Goal: Check status: Check status

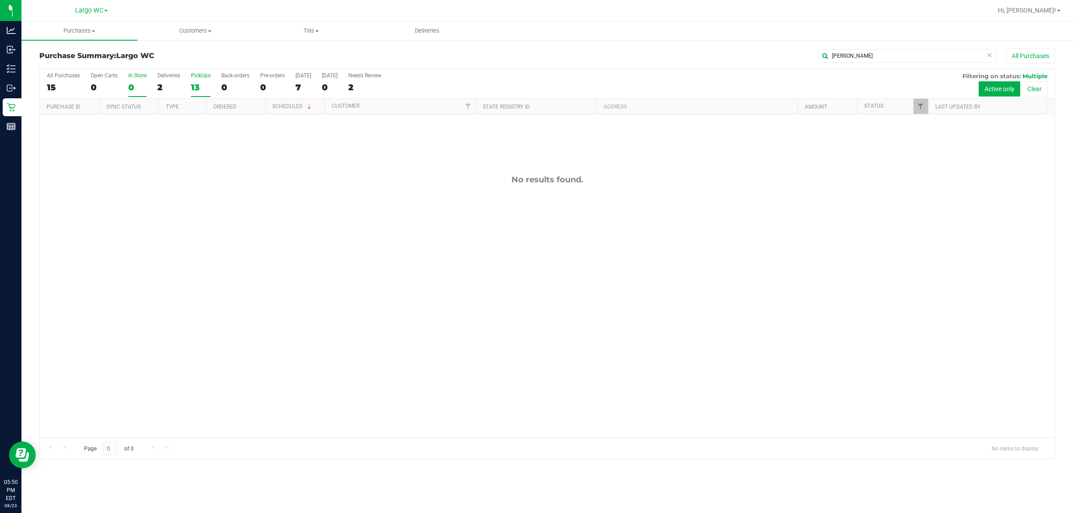
click at [198, 82] on div "13" at bounding box center [201, 87] width 20 height 10
click at [0, 0] on input "PickUps 13" at bounding box center [0, 0] width 0 height 0
click at [196, 83] on div "8" at bounding box center [201, 87] width 20 height 10
click at [0, 0] on input "PickUps 8" at bounding box center [0, 0] width 0 height 0
click at [166, 84] on div "2" at bounding box center [168, 87] width 23 height 10
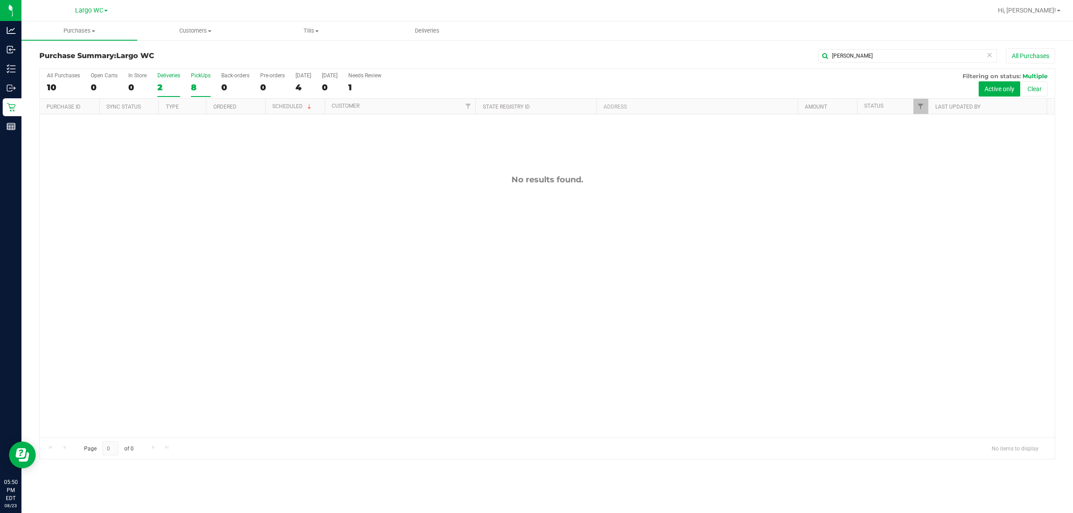
click at [0, 0] on input "Deliveries 2" at bounding box center [0, 0] width 0 height 0
click at [74, 34] on span "Purchases" at bounding box center [79, 31] width 116 height 8
click at [72, 56] on span "Summary of purchases" at bounding box center [67, 54] width 92 height 8
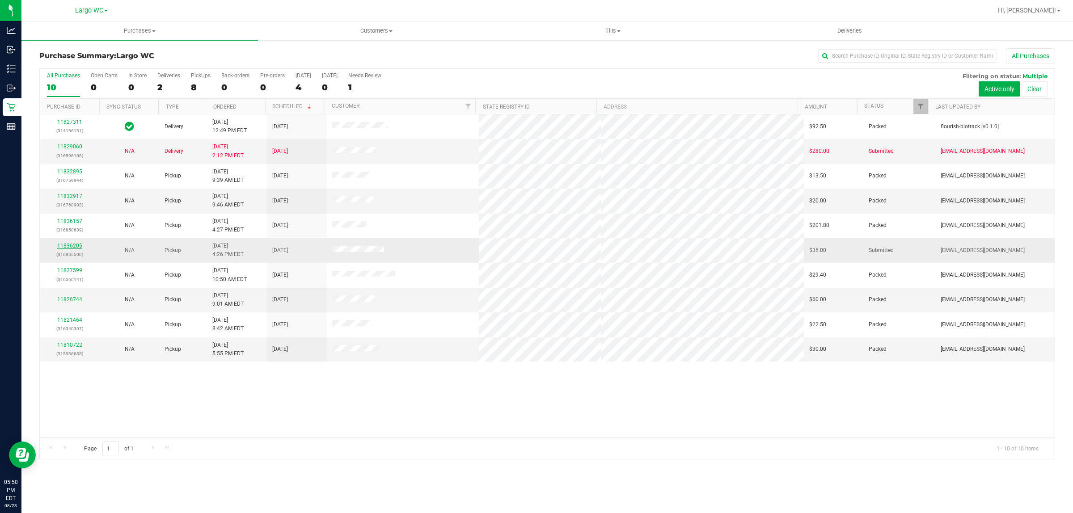
click at [67, 248] on link "11836205" at bounding box center [69, 246] width 25 height 6
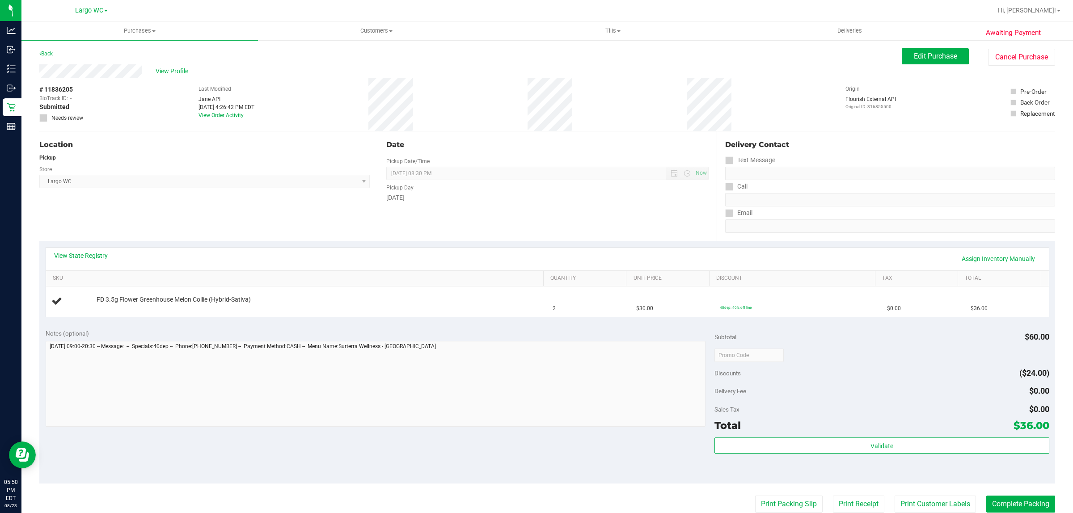
drag, startPoint x: 59, startPoint y: 88, endPoint x: 75, endPoint y: 88, distance: 15.7
click at [75, 88] on div "# 11836205 BioTrack ID: - Submitted Needs review" at bounding box center [61, 103] width 45 height 37
copy div "6205"
click at [874, 207] on div "Email" at bounding box center [890, 213] width 330 height 13
